Goal: Task Accomplishment & Management: Manage account settings

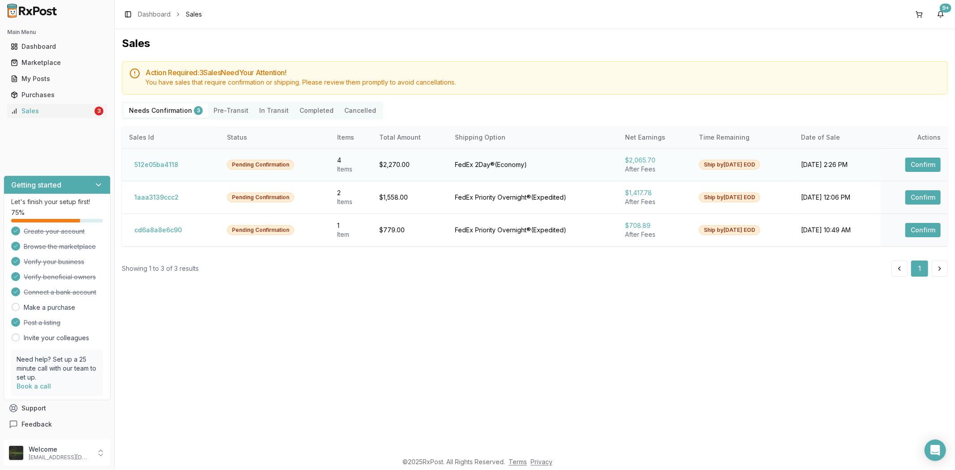
click at [910, 160] on button "Confirm" at bounding box center [922, 165] width 35 height 14
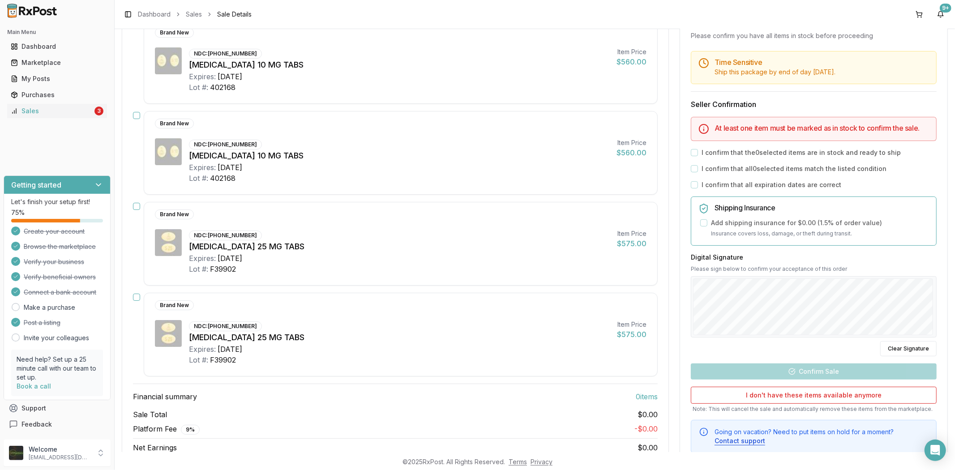
scroll to position [99, 0]
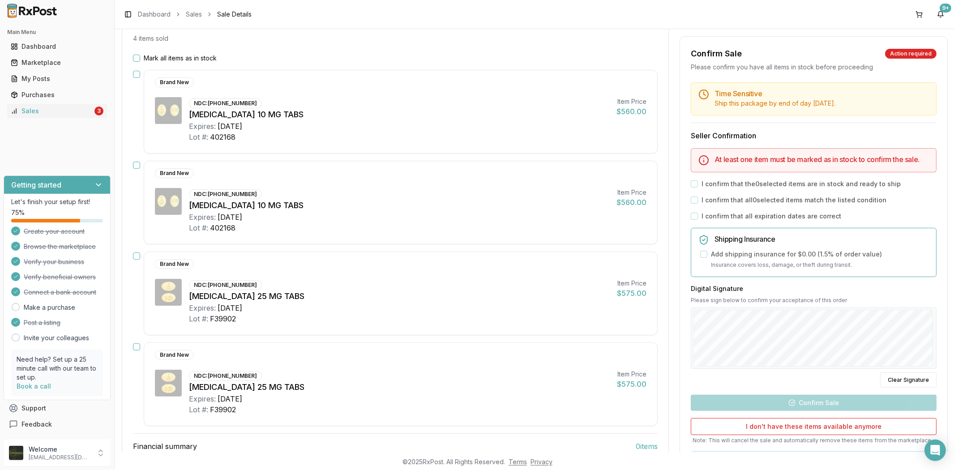
click at [135, 56] on button "Mark all items as in stock" at bounding box center [136, 58] width 7 height 7
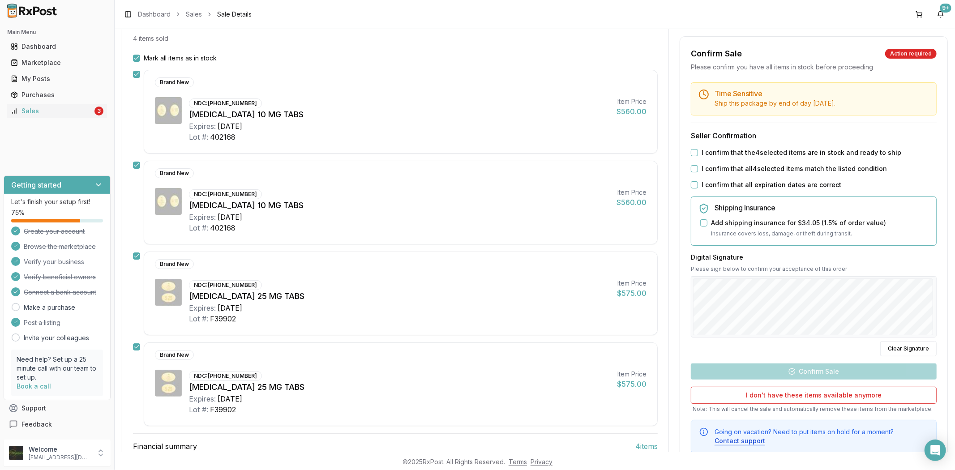
click at [695, 152] on button "I confirm that the 4 selected items are in stock and ready to ship" at bounding box center [694, 152] width 7 height 7
click at [695, 166] on button "I confirm that all 4 selected items match the listed condition" at bounding box center [694, 168] width 7 height 7
click at [695, 177] on div "Time Sensitive Ship this package by end of day Wednesday, October 22nd . Seller…" at bounding box center [813, 267] width 267 height 371
click at [695, 181] on div "I confirm that all expiration dates are correct" at bounding box center [814, 184] width 246 height 9
click at [695, 184] on button "I confirm that all expiration dates are correct" at bounding box center [694, 184] width 7 height 7
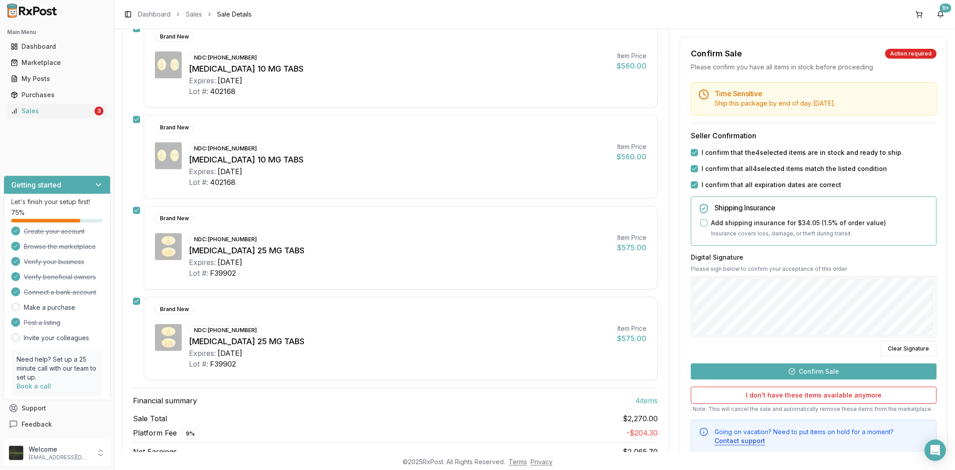
scroll to position [190, 0]
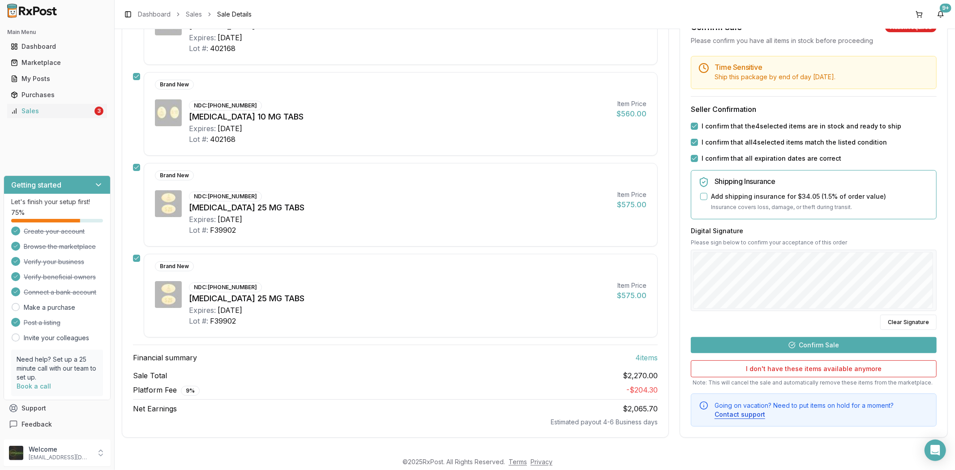
click at [761, 341] on button "Confirm Sale" at bounding box center [814, 345] width 246 height 16
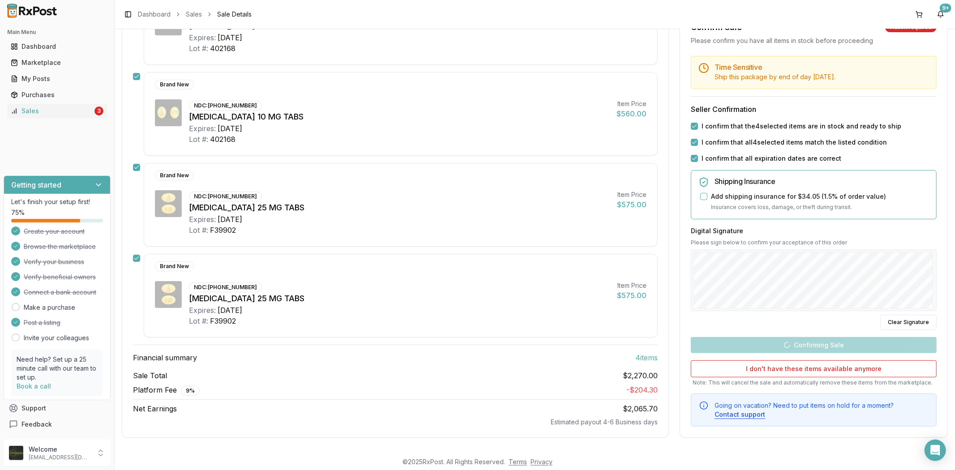
scroll to position [175, 0]
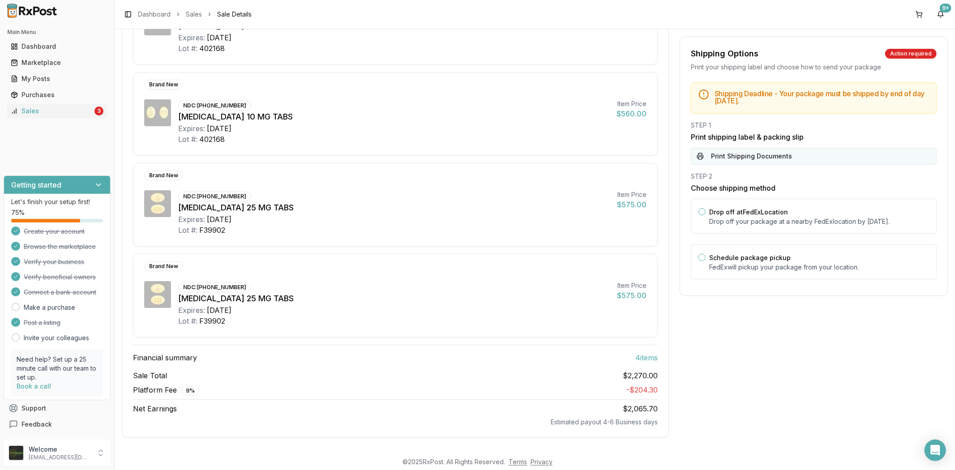
click at [708, 150] on button "Print Shipping Documents" at bounding box center [814, 156] width 246 height 17
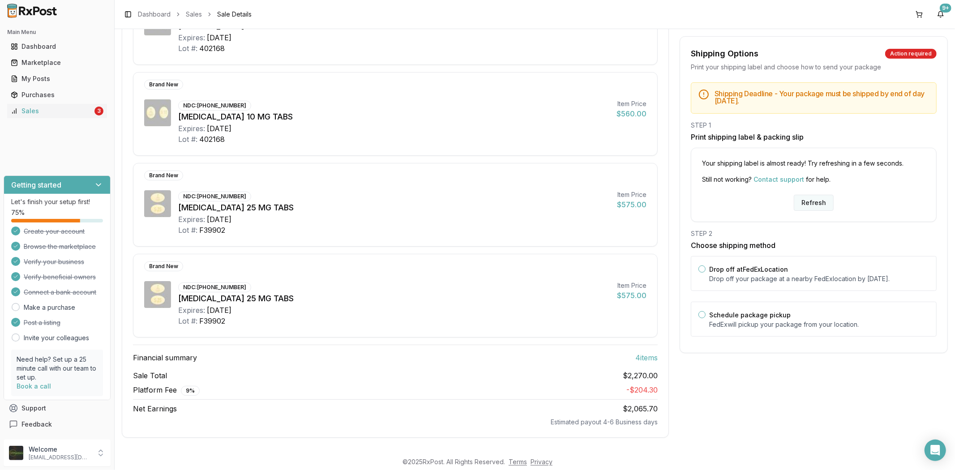
click at [810, 203] on button "Refresh" at bounding box center [814, 203] width 40 height 16
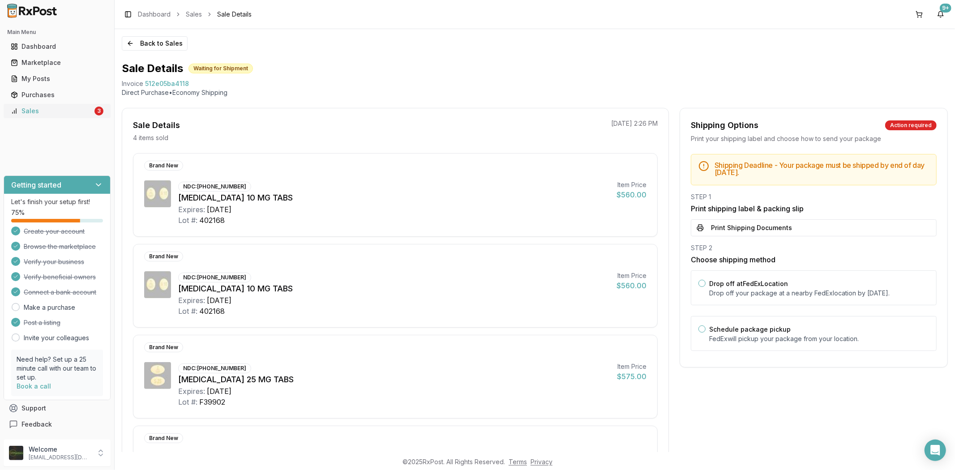
click at [28, 110] on div "Sales" at bounding box center [52, 111] width 82 height 9
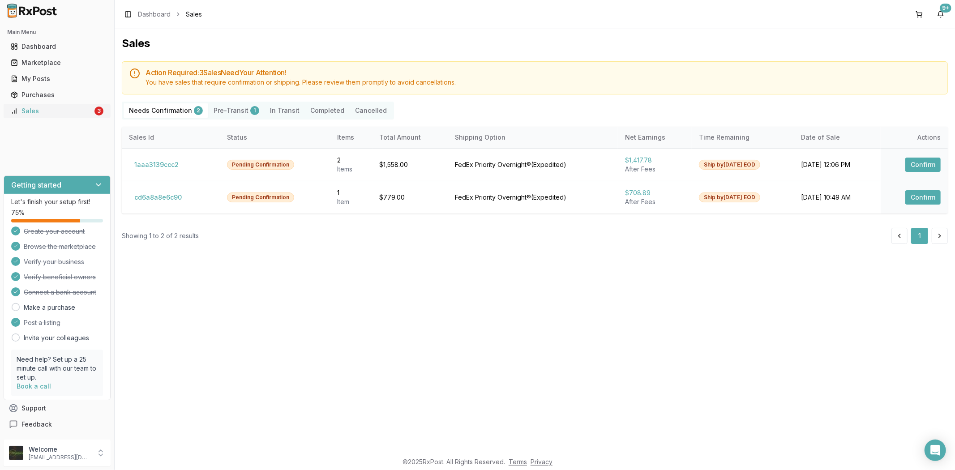
click at [39, 110] on div "Sales" at bounding box center [52, 111] width 82 height 9
click at [60, 78] on div "My Posts" at bounding box center [57, 78] width 93 height 9
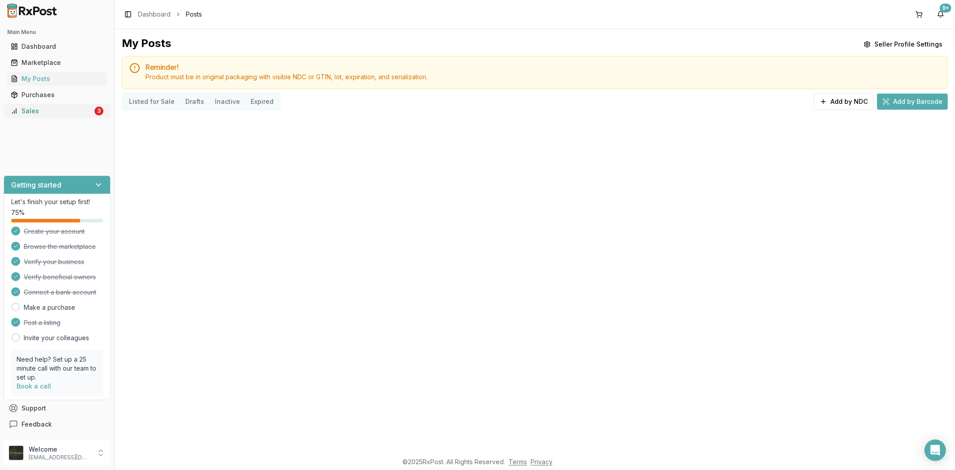
click at [60, 107] on div "Sales" at bounding box center [52, 111] width 82 height 9
